Goal: Navigation & Orientation: Find specific page/section

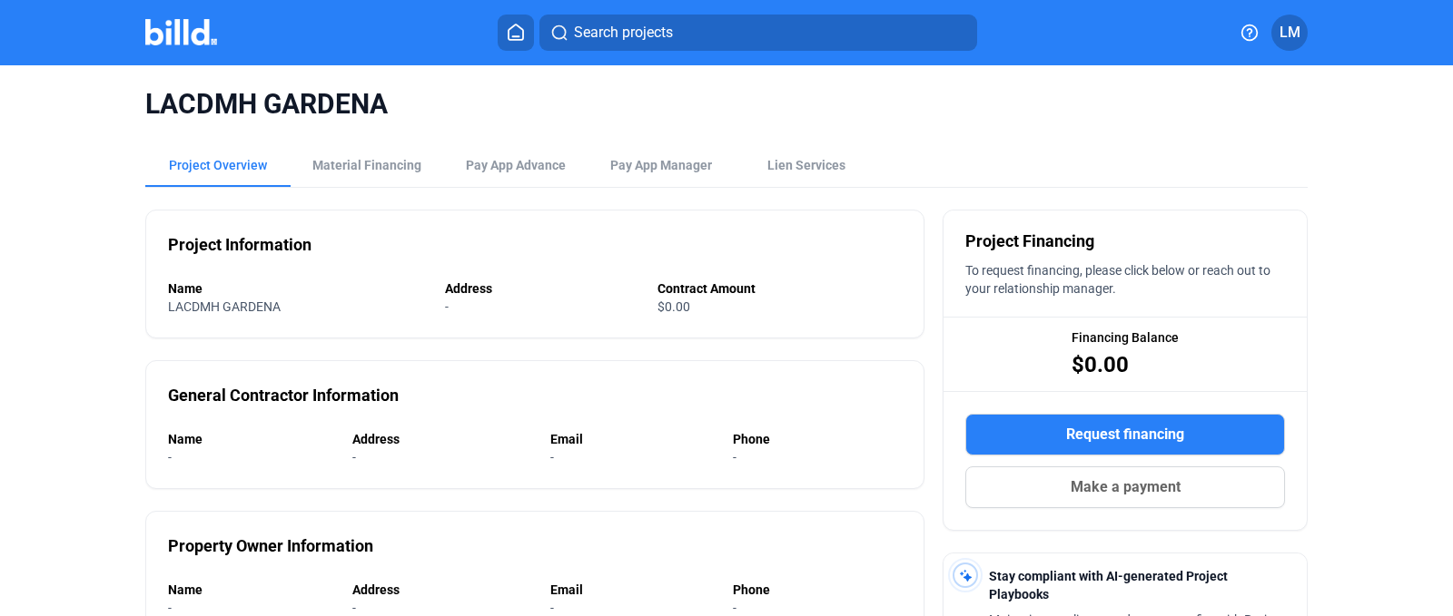
click at [177, 21] on img at bounding box center [181, 32] width 72 height 26
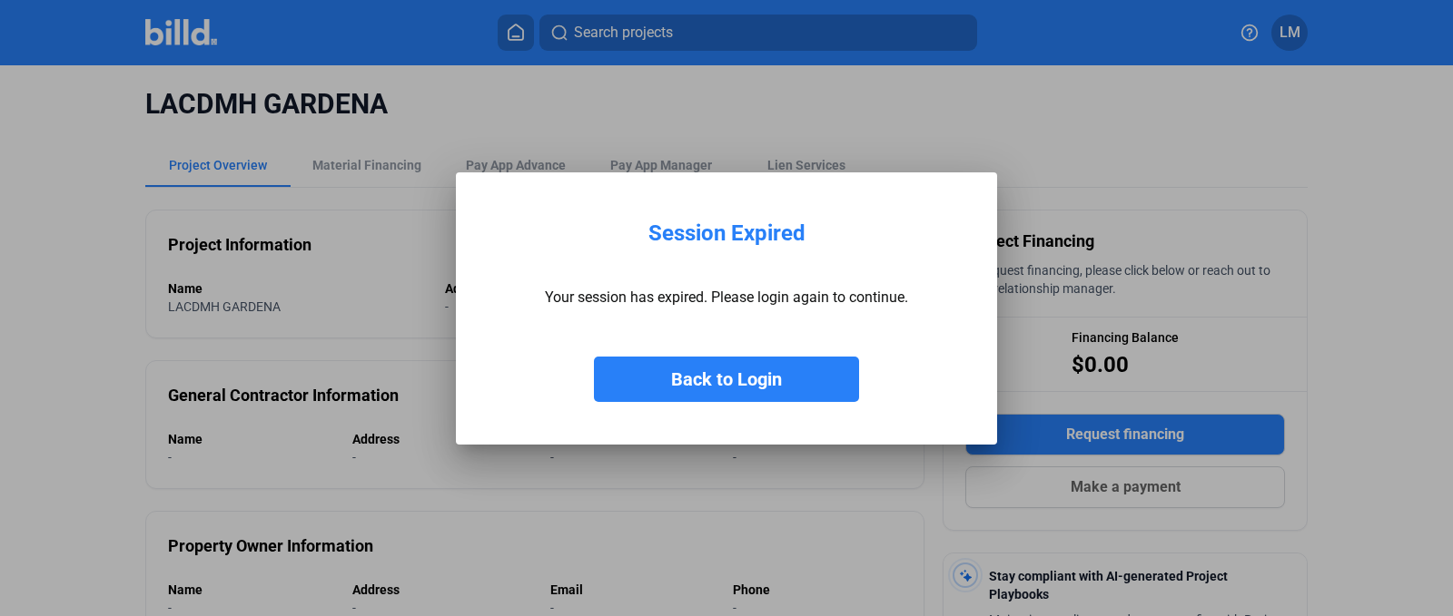
click at [776, 358] on button "Back to Login" at bounding box center [726, 379] width 265 height 45
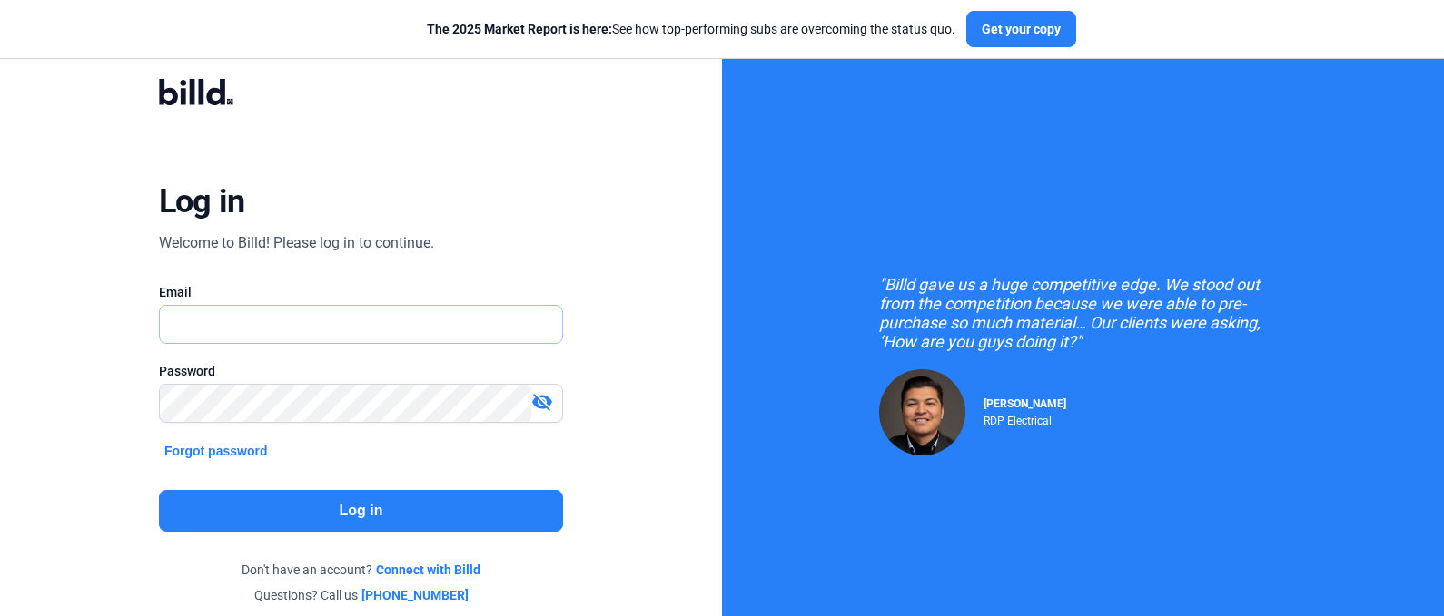
type input "[EMAIL_ADDRESS][DOMAIN_NAME]"
click at [360, 510] on button "Log in" at bounding box center [361, 511] width 404 height 42
